Goal: Task Accomplishment & Management: Use online tool/utility

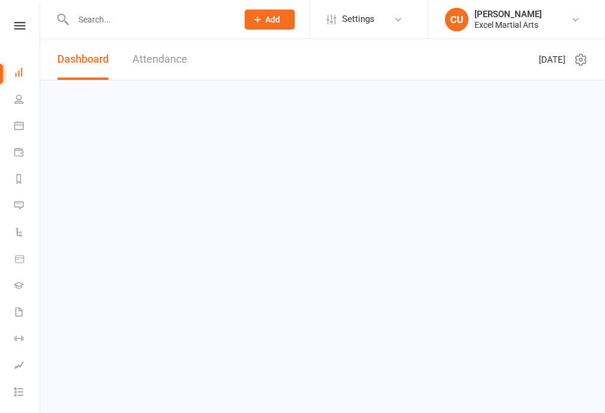
click at [586, 16] on link "CU [PERSON_NAME] Excel Martial Arts" at bounding box center [515, 20] width 141 height 24
click at [168, 114] on html "Prospect Member Non-attending contact Class / event Appointment Grading event T…" at bounding box center [302, 57] width 605 height 114
click at [26, 142] on link "Payments" at bounding box center [27, 153] width 27 height 27
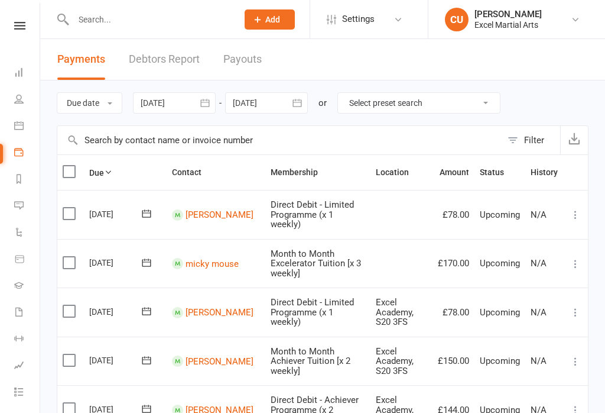
click at [24, 131] on link "Calendar" at bounding box center [27, 127] width 27 height 27
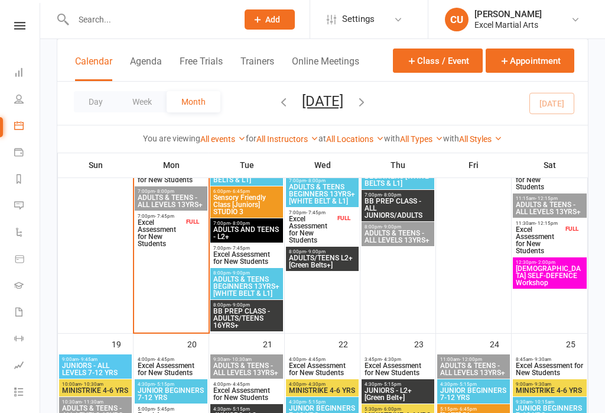
scroll to position [898, 0]
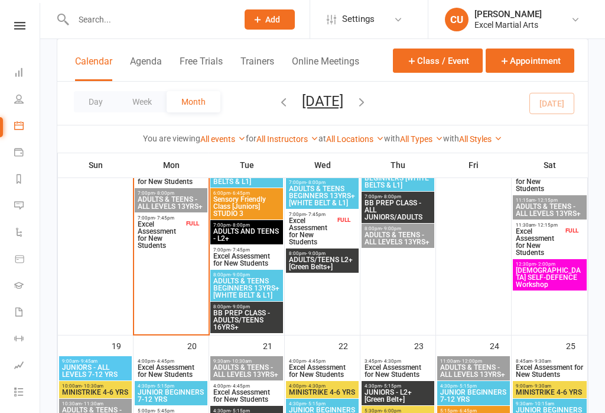
click at [179, 195] on span "7:00pm - 8:00pm" at bounding box center [171, 192] width 68 height 5
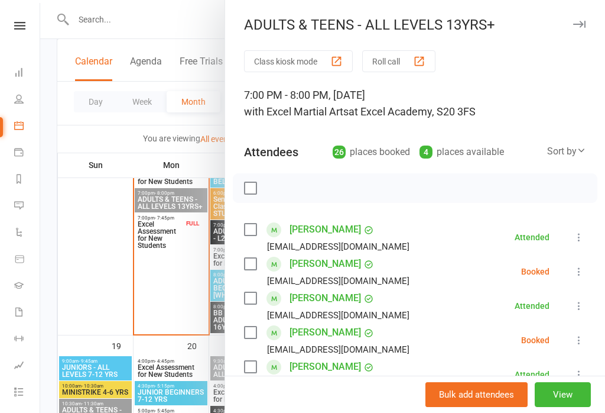
click at [321, 71] on button "Class kiosk mode" at bounding box center [298, 61] width 109 height 22
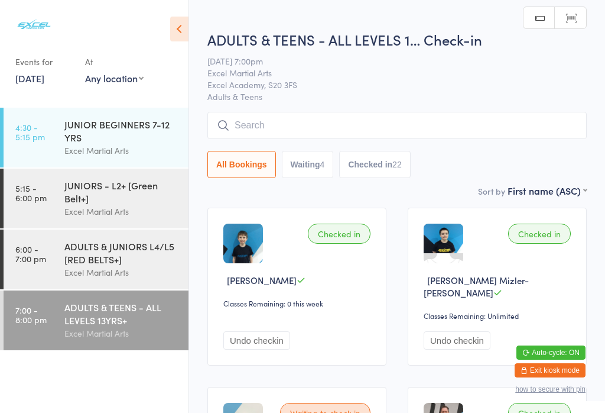
click at [334, 156] on button "Waiting 4" at bounding box center [308, 164] width 52 height 27
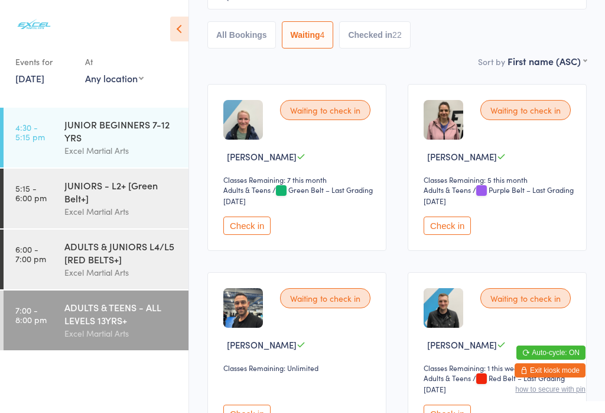
scroll to position [135, 0]
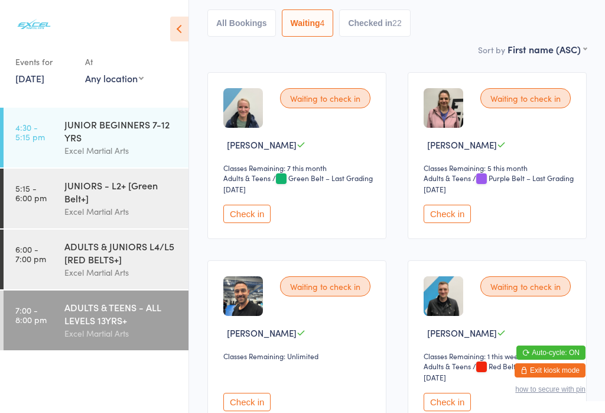
click at [262, 223] on button "Check in" at bounding box center [246, 214] width 47 height 18
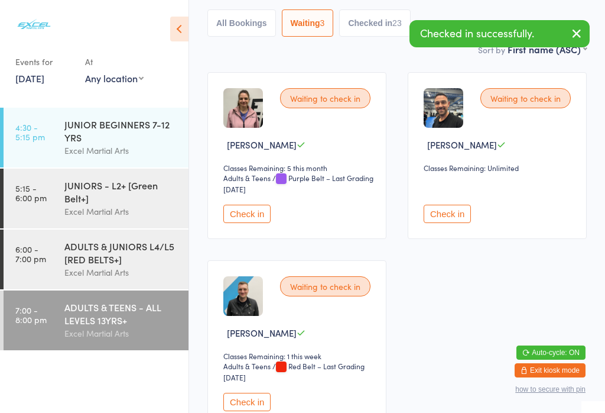
click at [258, 223] on button "Check in" at bounding box center [246, 214] width 47 height 18
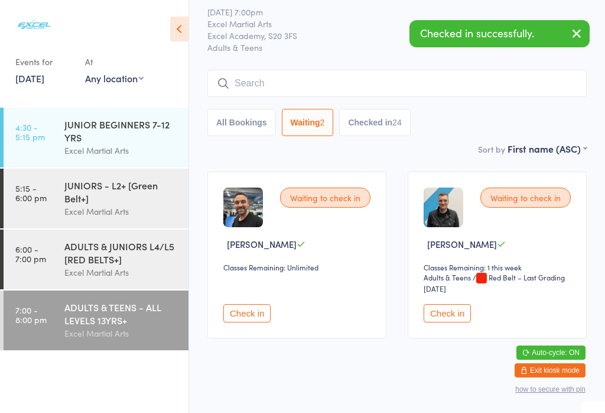
click at [249, 316] on button "Check in" at bounding box center [246, 313] width 47 height 18
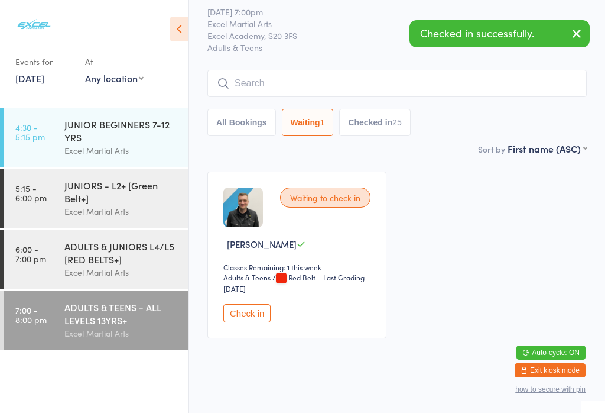
click at [188, 33] on icon at bounding box center [179, 29] width 18 height 25
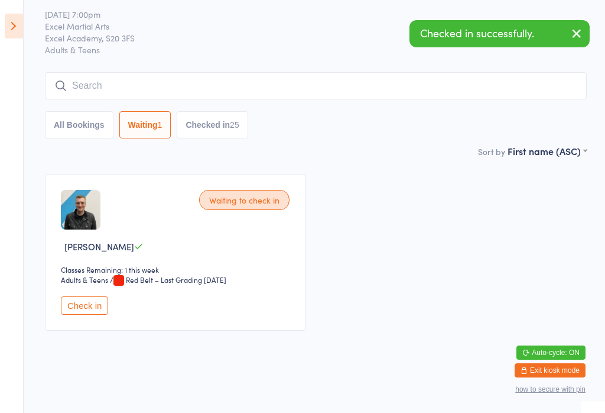
scroll to position [26, 0]
